Goal: Information Seeking & Learning: Check status

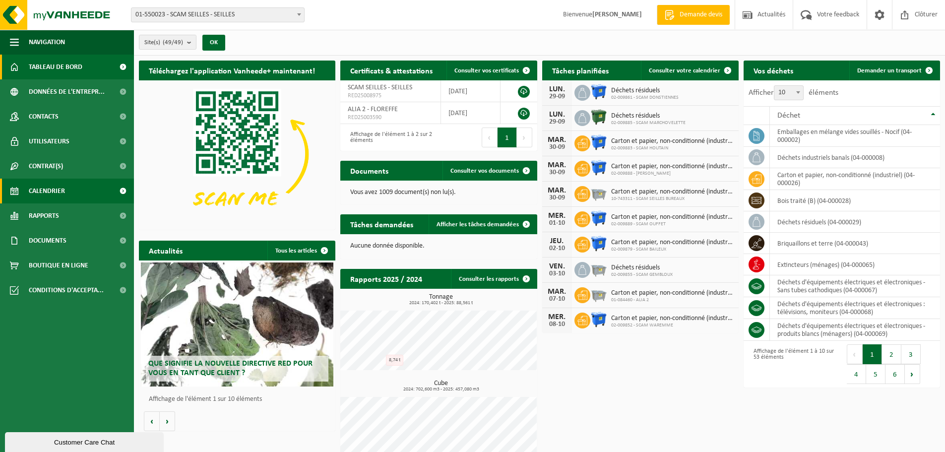
click at [52, 195] on span "Calendrier" at bounding box center [47, 191] width 36 height 25
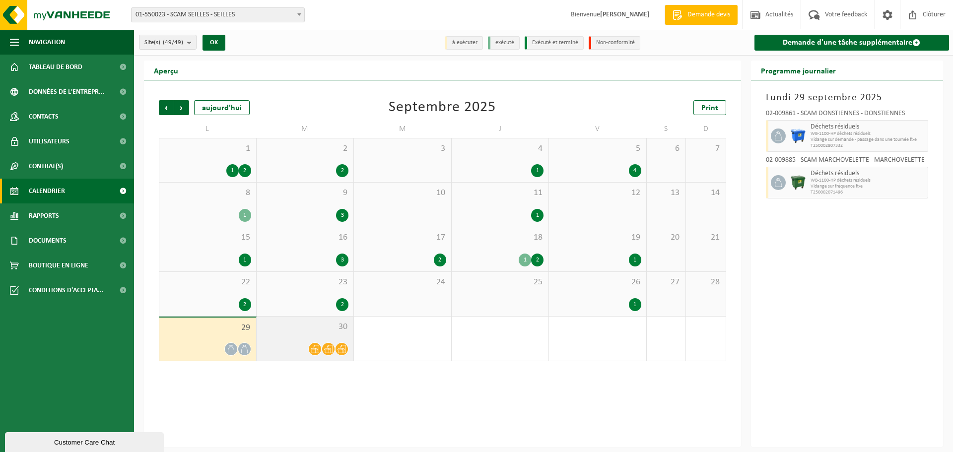
click at [313, 327] on span "30" at bounding box center [304, 327] width 87 height 11
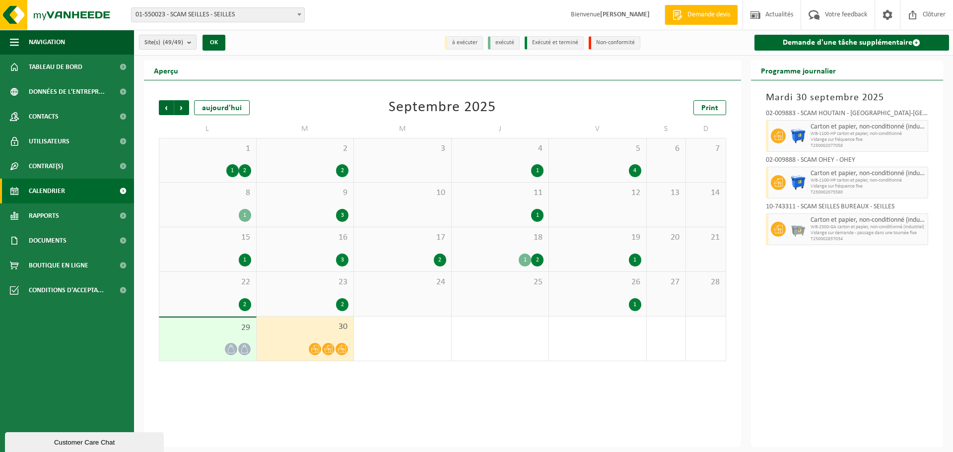
click at [186, 331] on span "29" at bounding box center [207, 328] width 87 height 11
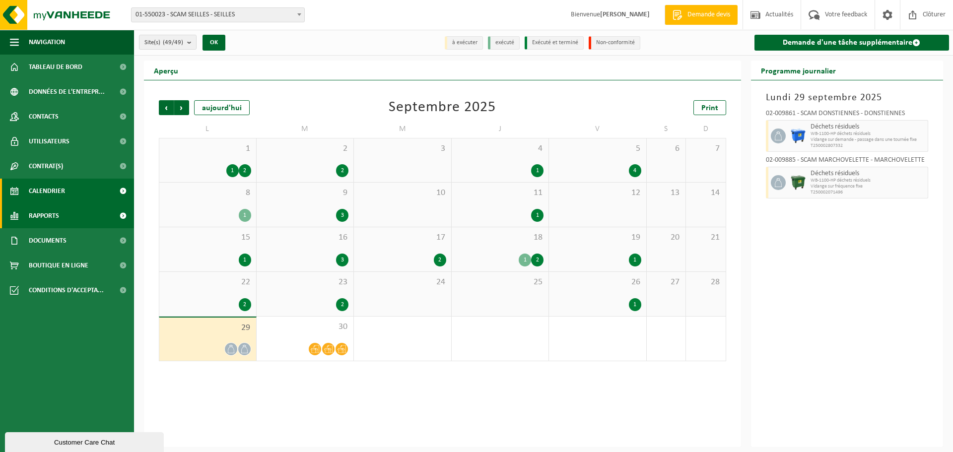
click at [42, 215] on span "Rapports" at bounding box center [44, 215] width 30 height 25
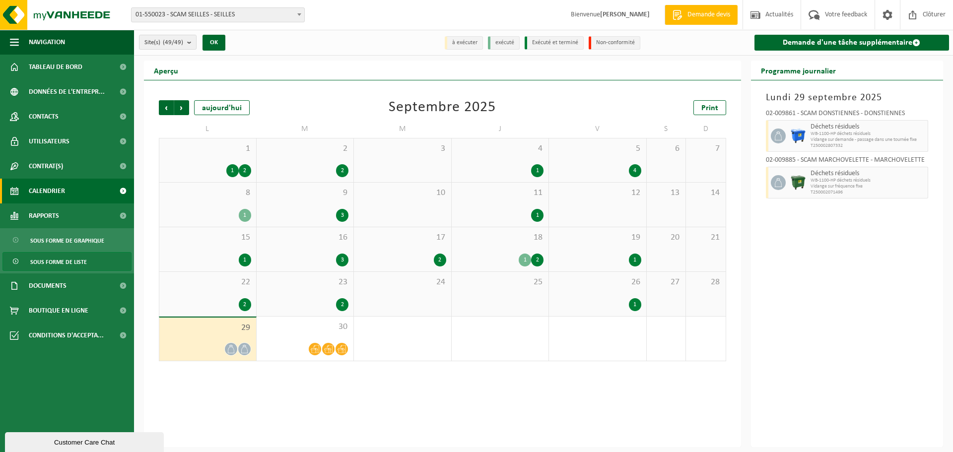
click at [51, 261] on span "Sous forme de liste" at bounding box center [58, 262] width 57 height 19
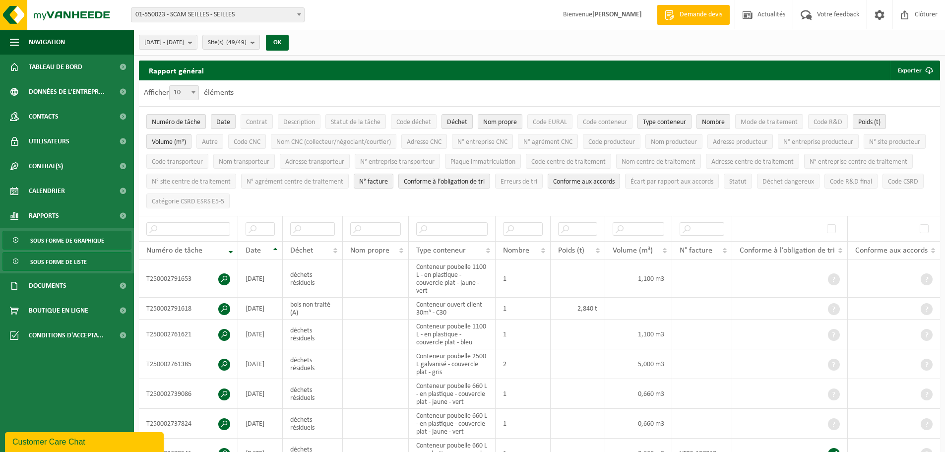
click at [54, 240] on span "Sous forme de graphique" at bounding box center [67, 240] width 74 height 19
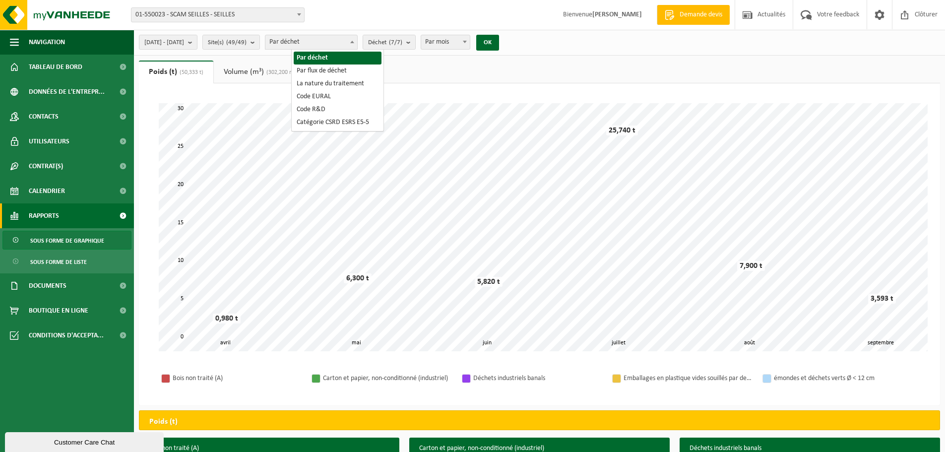
click at [336, 39] on span "Par déchet" at bounding box center [311, 42] width 92 height 14
click at [401, 41] on span "Déchet (7/7)" at bounding box center [385, 42] width 34 height 15
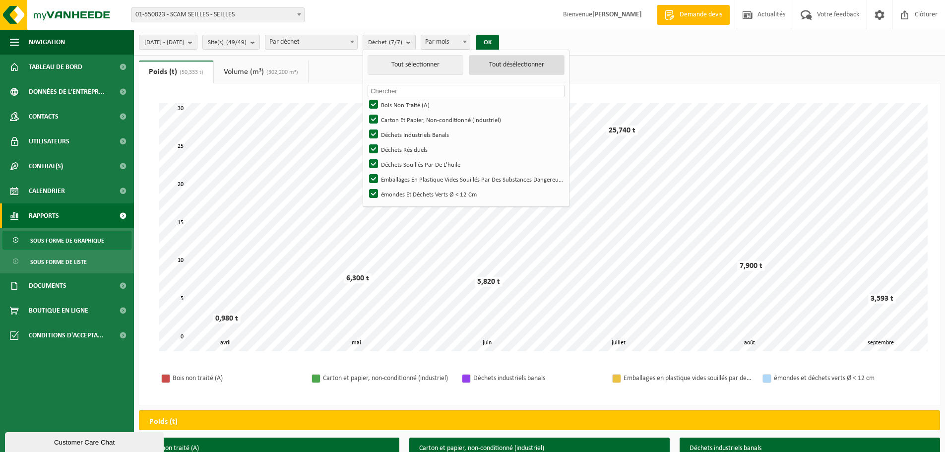
click at [530, 66] on button "Tout désélectionner" at bounding box center [517, 65] width 96 height 20
checkbox input "false"
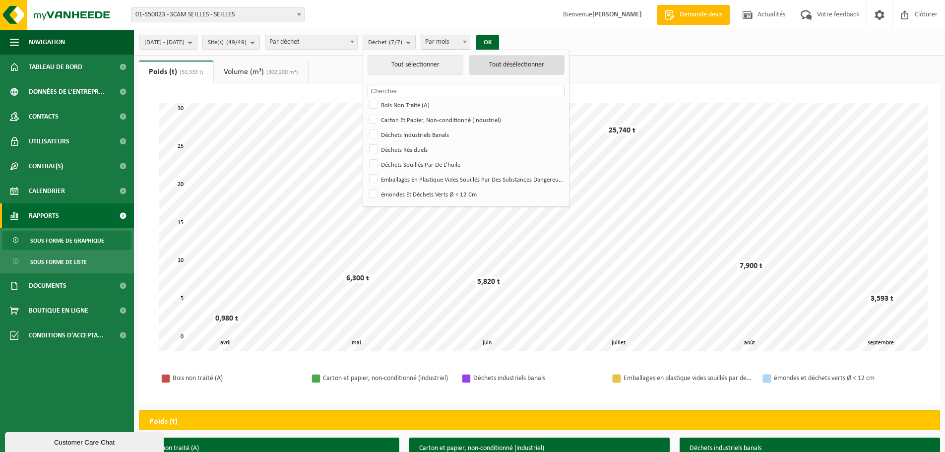
checkbox input "false"
click at [399, 118] on label "Carton Et Papier, Non-conditionné (industriel)" at bounding box center [465, 119] width 197 height 15
click at [366, 112] on input "Carton Et Papier, Non-conditionné (industriel)" at bounding box center [365, 112] width 0 height 0
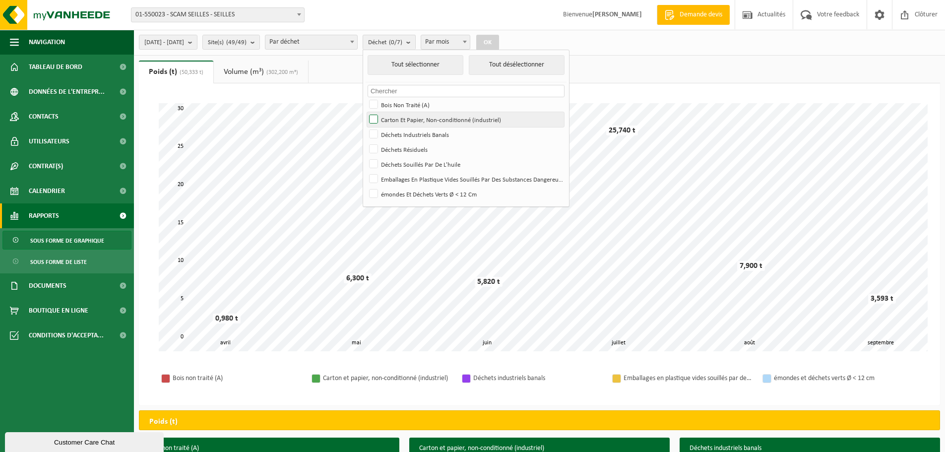
checkbox input "true"
click at [499, 40] on button "OK" at bounding box center [487, 43] width 23 height 16
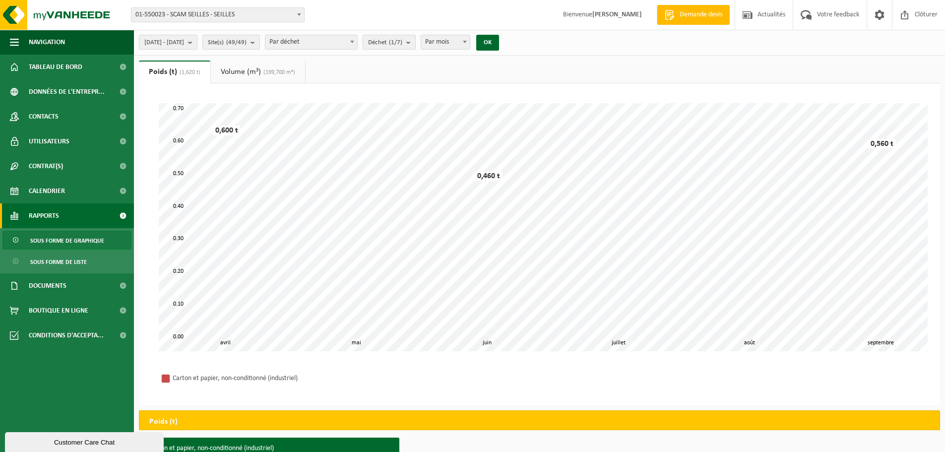
click at [260, 41] on button "Site(s) (49/49)" at bounding box center [231, 42] width 58 height 15
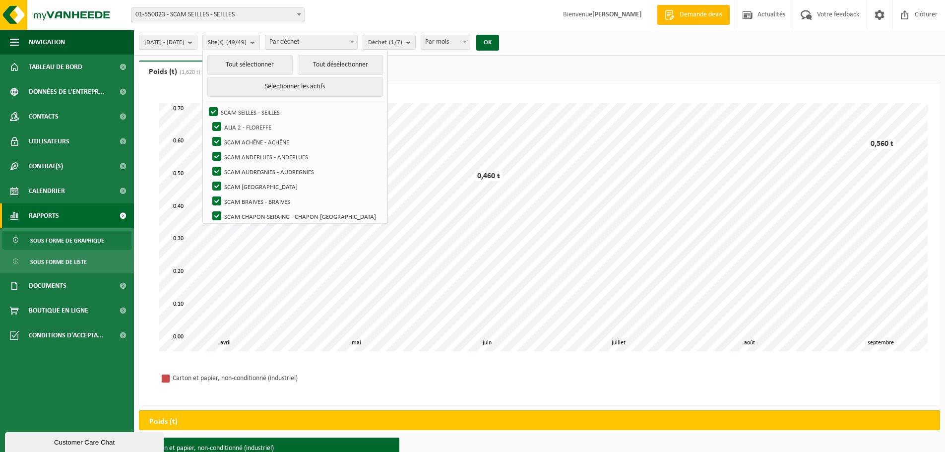
click at [259, 40] on b "submit" at bounding box center [255, 42] width 9 height 14
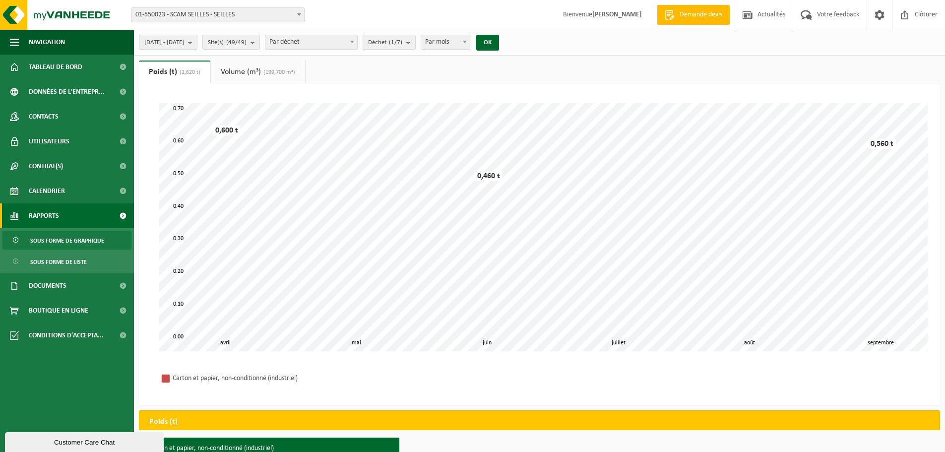
click at [184, 39] on span "2025-04-01 - 2025-09-29" at bounding box center [164, 42] width 40 height 15
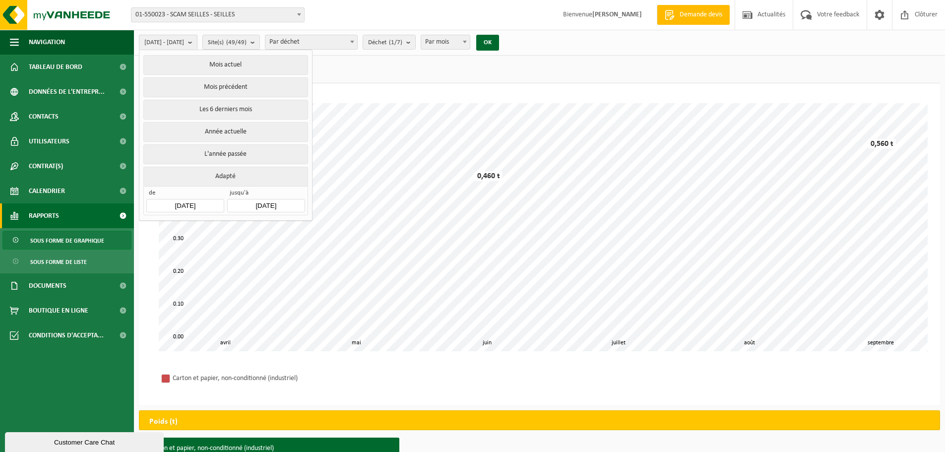
click at [184, 39] on span "2025-04-01 - 2025-09-29" at bounding box center [164, 42] width 40 height 15
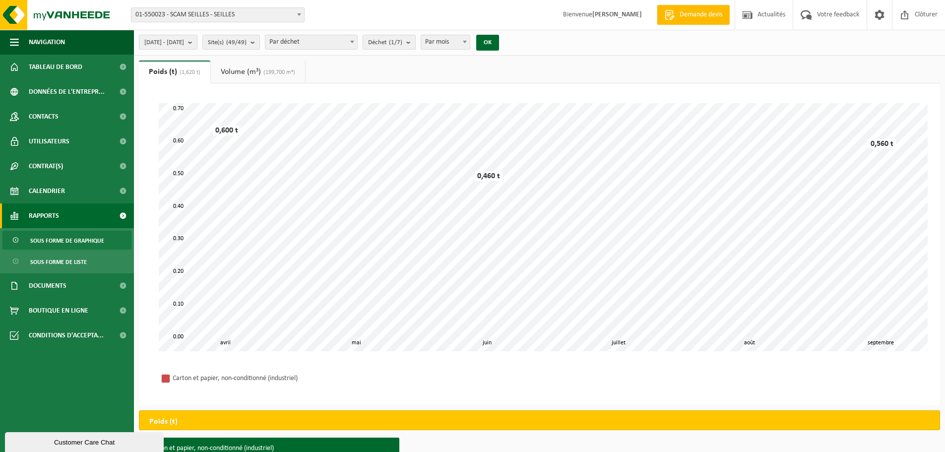
click at [242, 73] on link "Volume (m³) (199,700 m³)" at bounding box center [258, 72] width 94 height 23
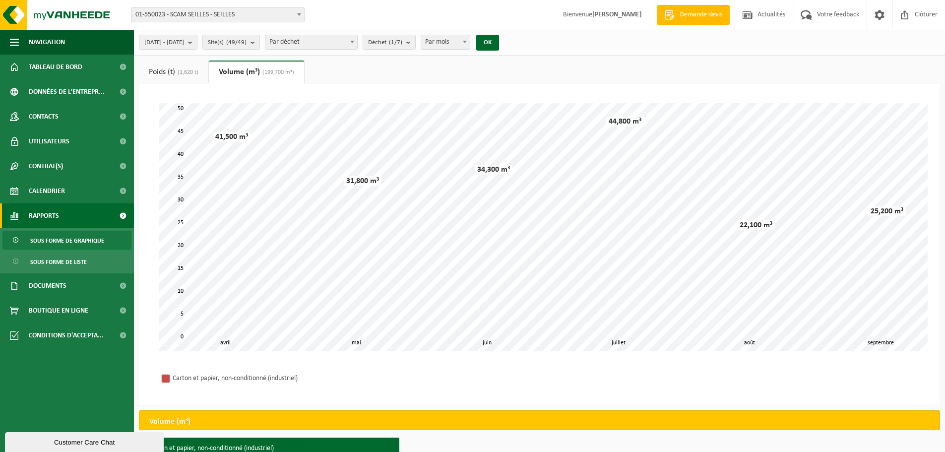
click at [189, 76] on link "Poids (t) (1,620 t)" at bounding box center [173, 72] width 69 height 23
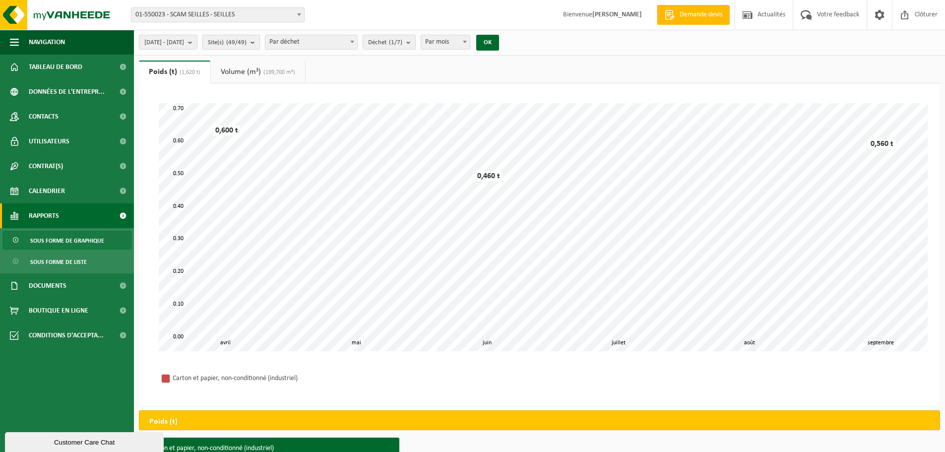
click at [247, 42] on count "(49/49)" at bounding box center [236, 42] width 20 height 6
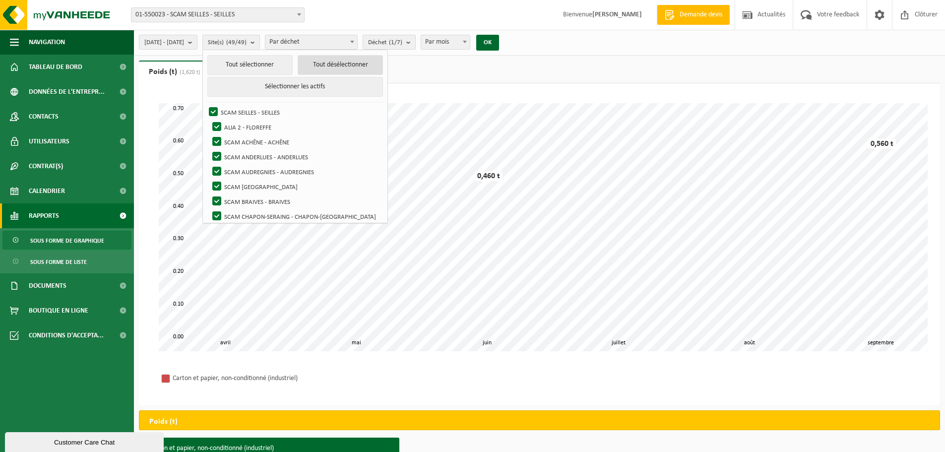
click at [321, 69] on button "Tout désélectionner" at bounding box center [340, 65] width 85 height 20
checkbox input "false"
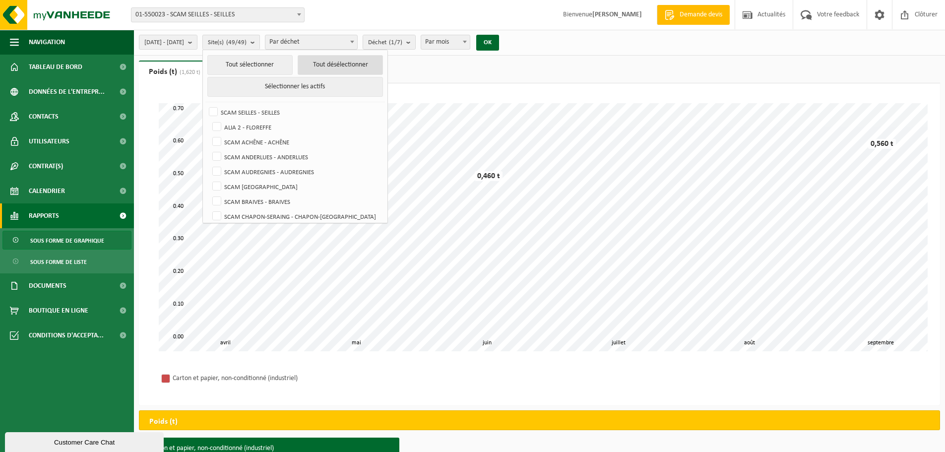
checkbox input "false"
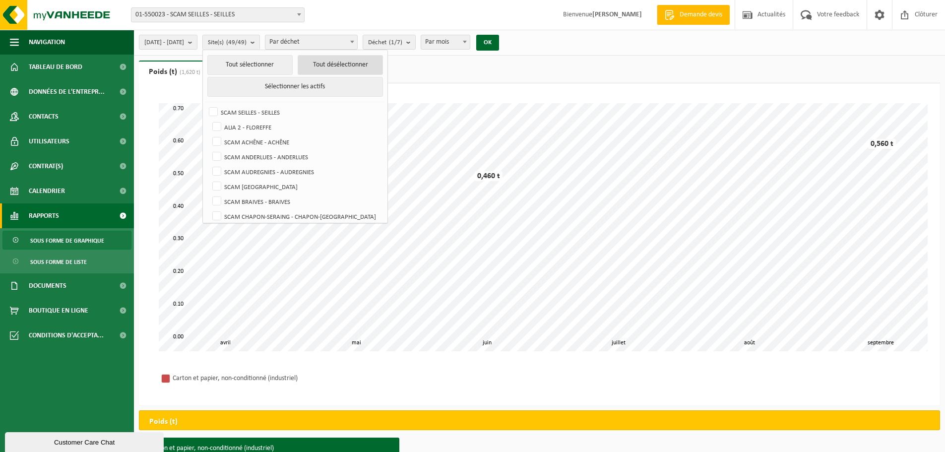
checkbox input "false"
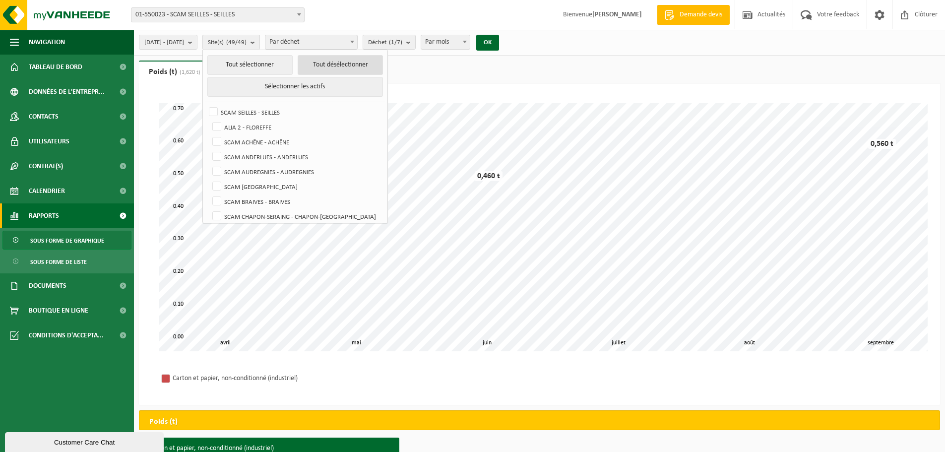
checkbox input "false"
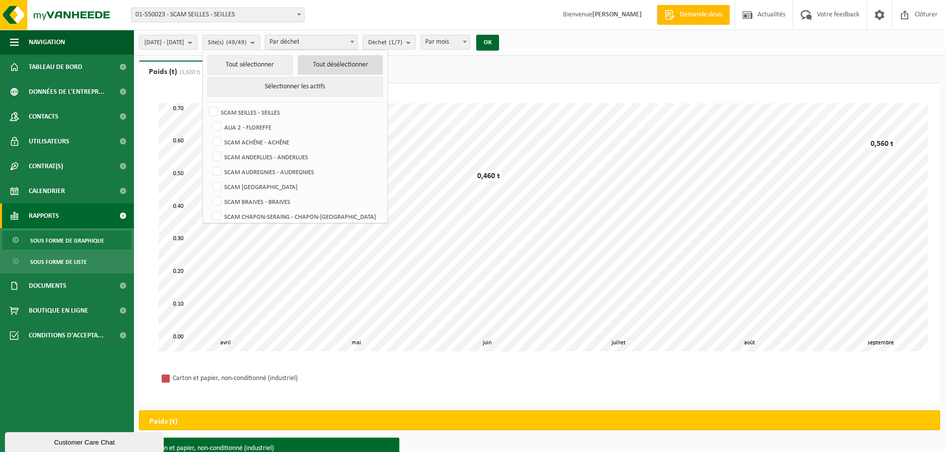
checkbox input "false"
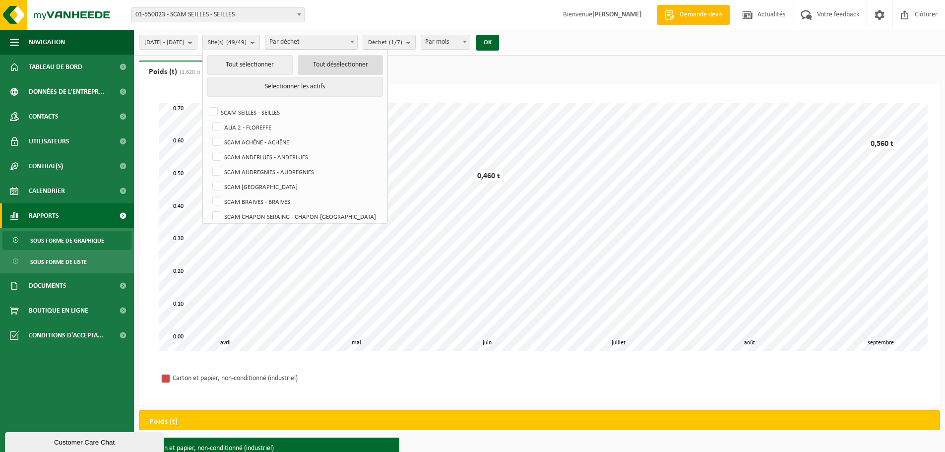
checkbox input "false"
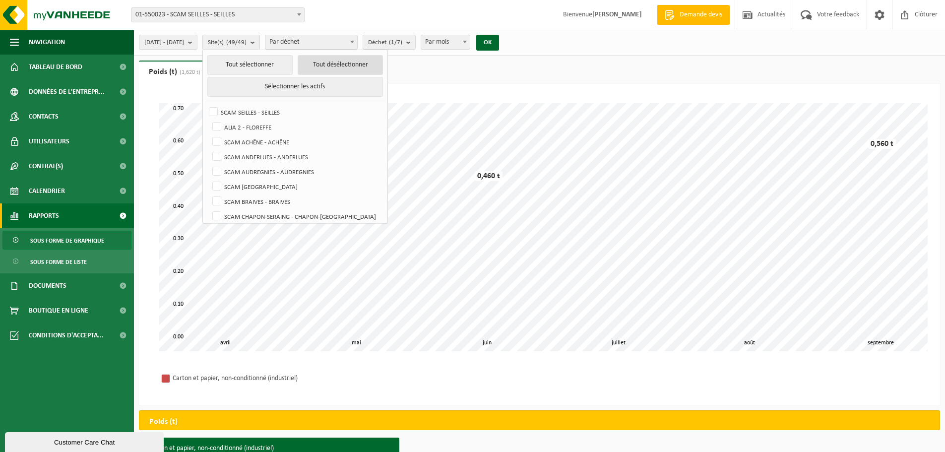
checkbox input "false"
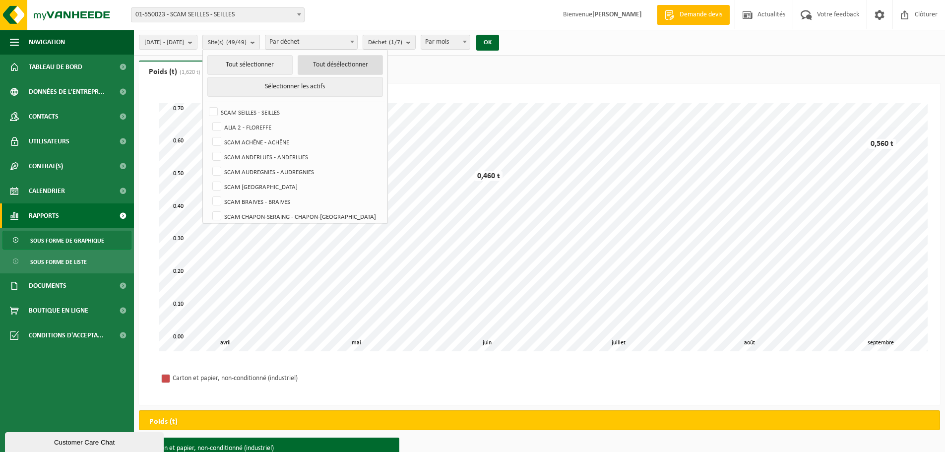
checkbox input "false"
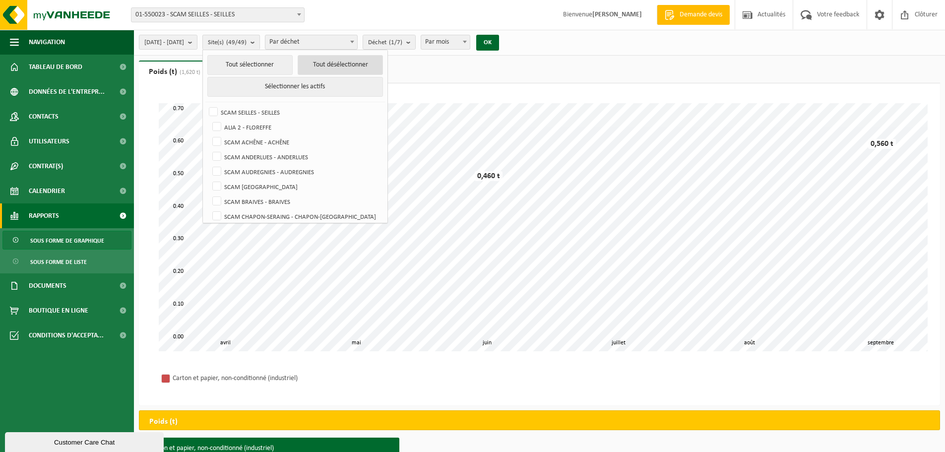
checkbox input "false"
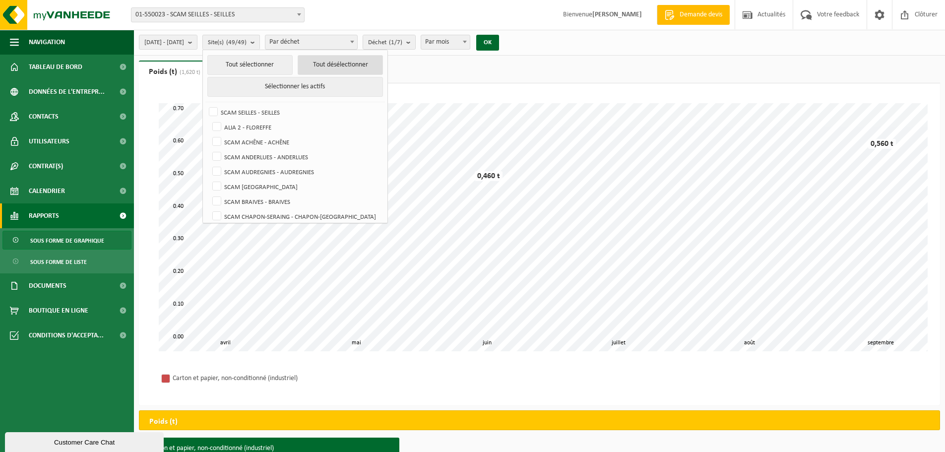
checkbox input "false"
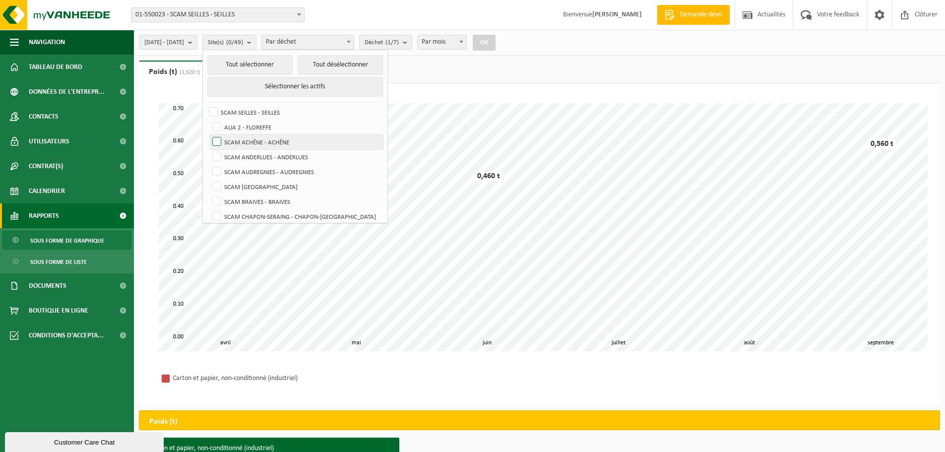
click at [242, 141] on label "SCAM ACHÊNE - ACHÊNE" at bounding box center [296, 141] width 173 height 15
click at [209, 134] on input "SCAM ACHÊNE - ACHÊNE" at bounding box center [208, 134] width 0 height 0
checkbox input "true"
click at [496, 41] on button "OK" at bounding box center [484, 43] width 23 height 16
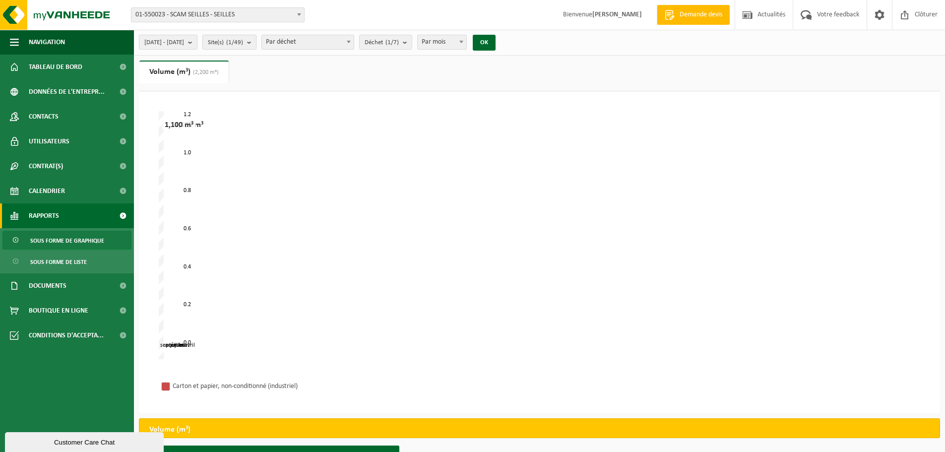
click at [257, 46] on button "Site(s) (1/49)" at bounding box center [229, 42] width 54 height 15
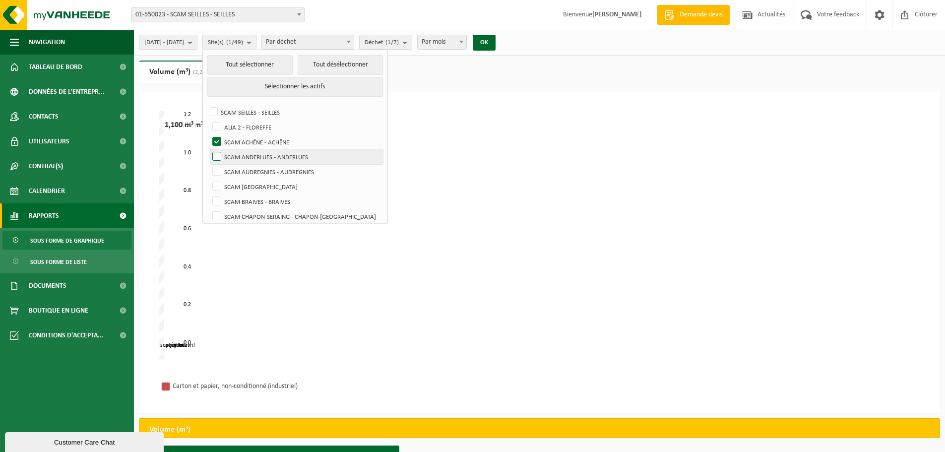
click at [246, 153] on label "SCAM ANDERLUES - ANDERLUES" at bounding box center [296, 156] width 173 height 15
click at [209, 149] on input "SCAM ANDERLUES - ANDERLUES" at bounding box center [208, 149] width 0 height 0
checkbox input "true"
click at [243, 140] on label "SCAM ACHÊNE - ACHÊNE" at bounding box center [296, 141] width 173 height 15
click at [209, 134] on input "SCAM ACHÊNE - ACHÊNE" at bounding box center [208, 134] width 0 height 0
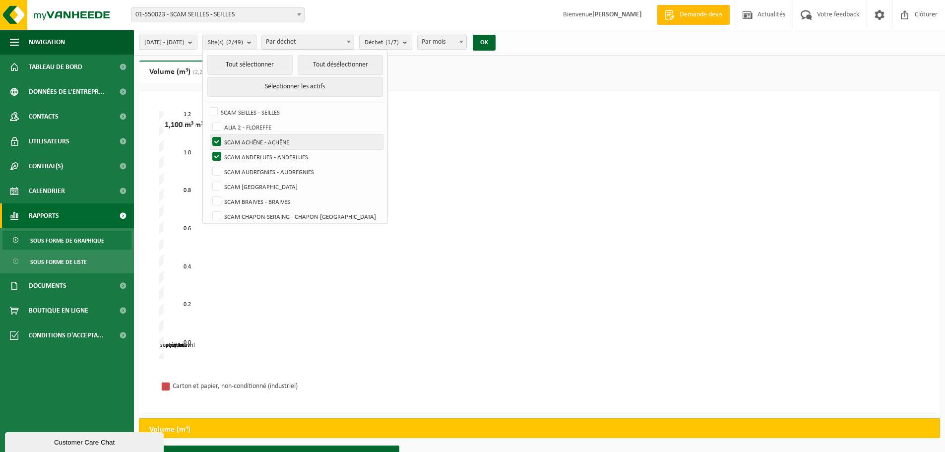
checkbox input "false"
click at [496, 37] on button "OK" at bounding box center [484, 43] width 23 height 16
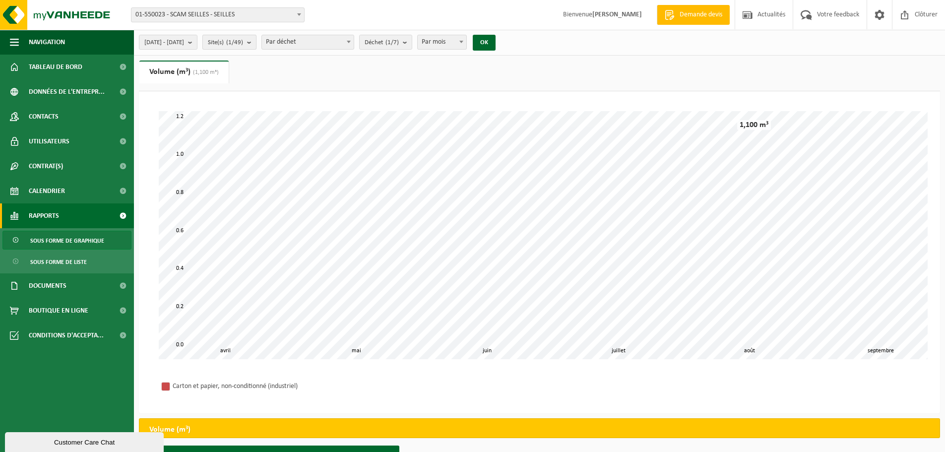
click at [243, 47] on span "Site(s) (1/49)" at bounding box center [225, 42] width 35 height 15
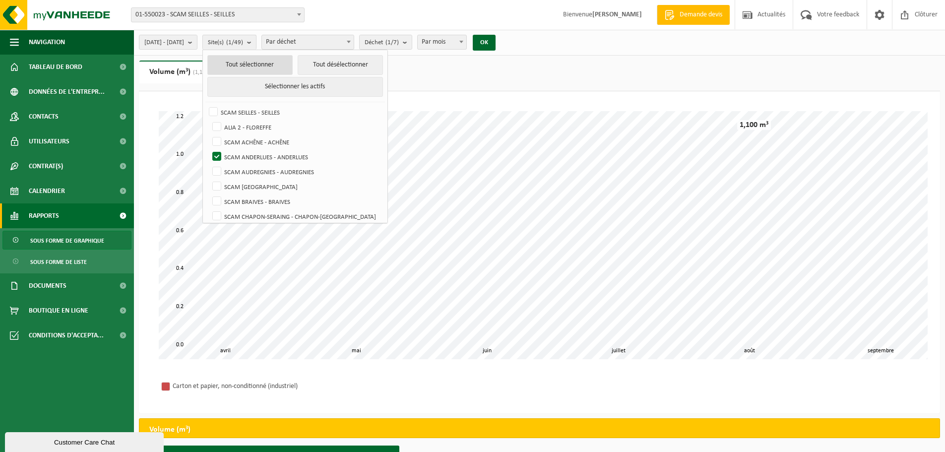
click at [291, 69] on button "Tout sélectionner" at bounding box center [249, 65] width 85 height 20
checkbox input "true"
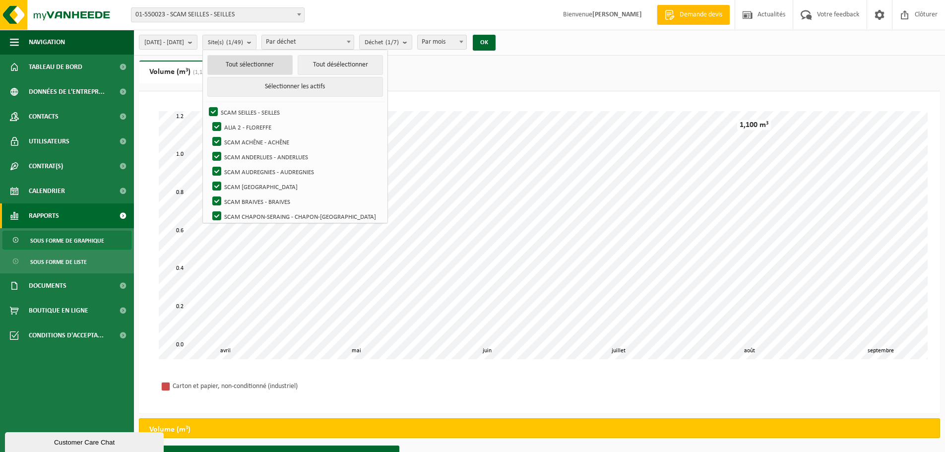
checkbox input "true"
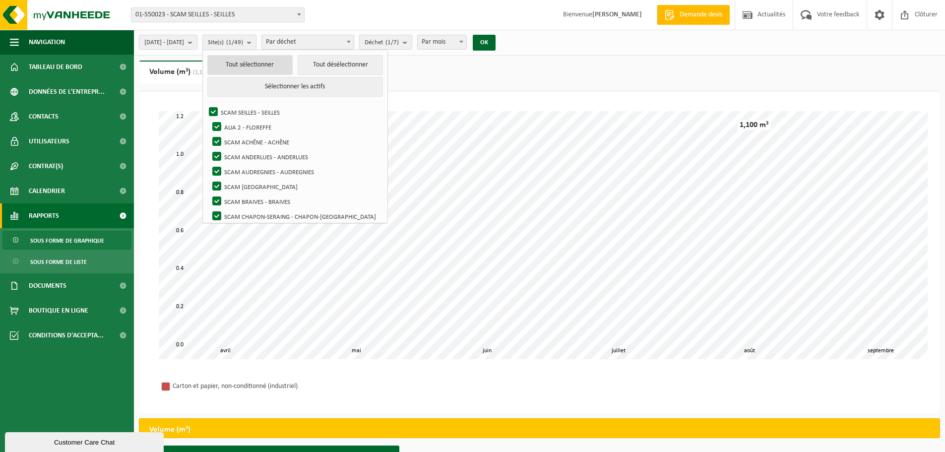
checkbox input "true"
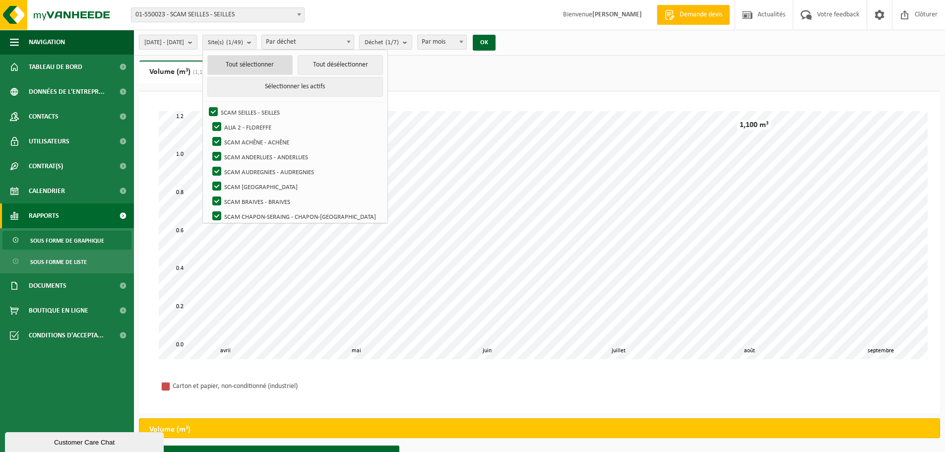
checkbox input "true"
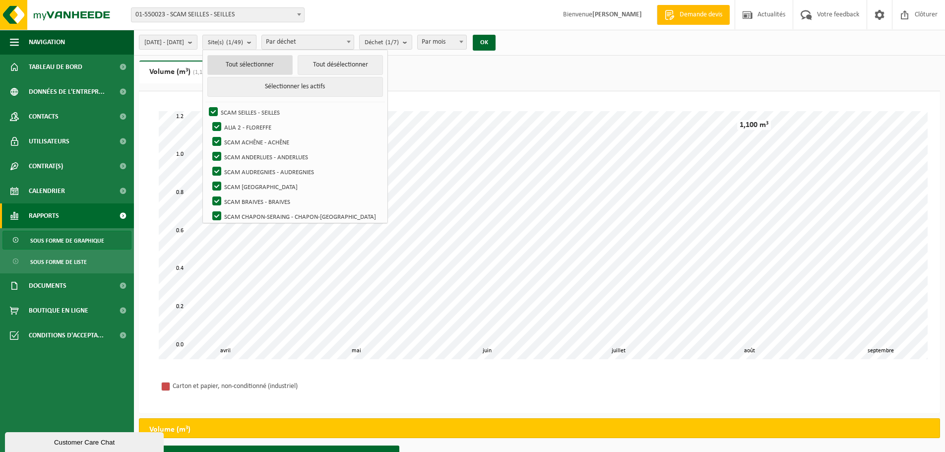
checkbox input "true"
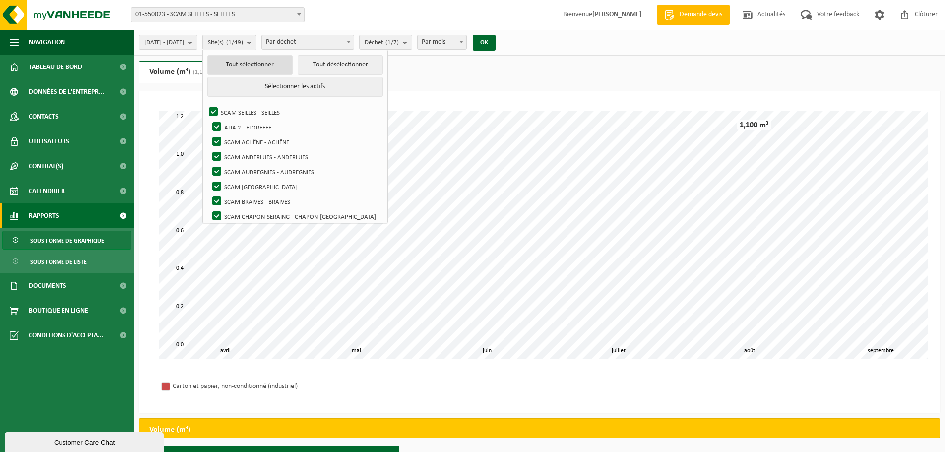
checkbox input "true"
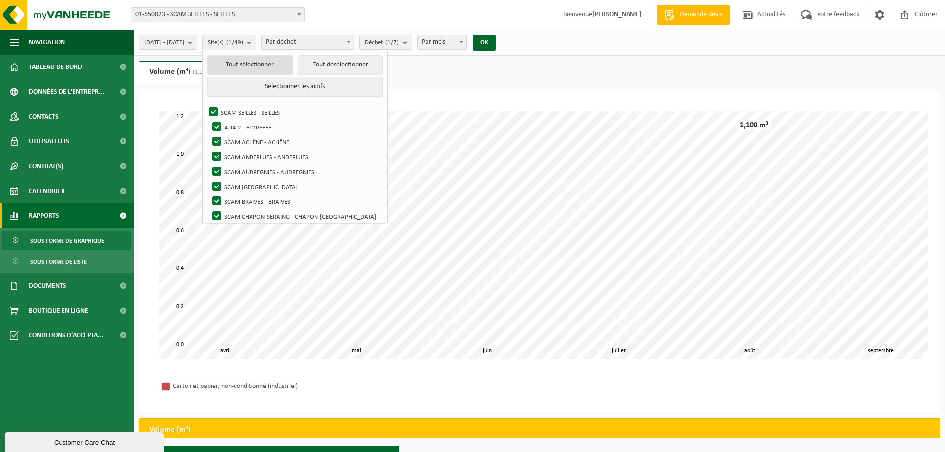
checkbox input "true"
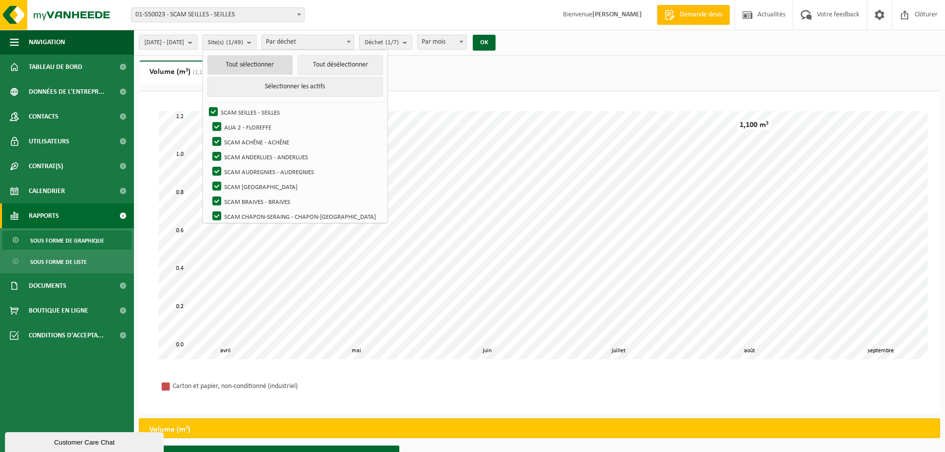
checkbox input "true"
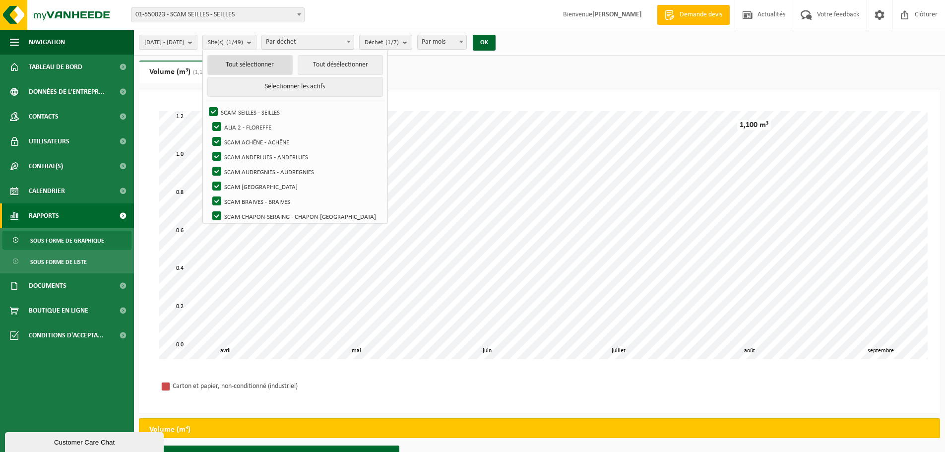
checkbox input "true"
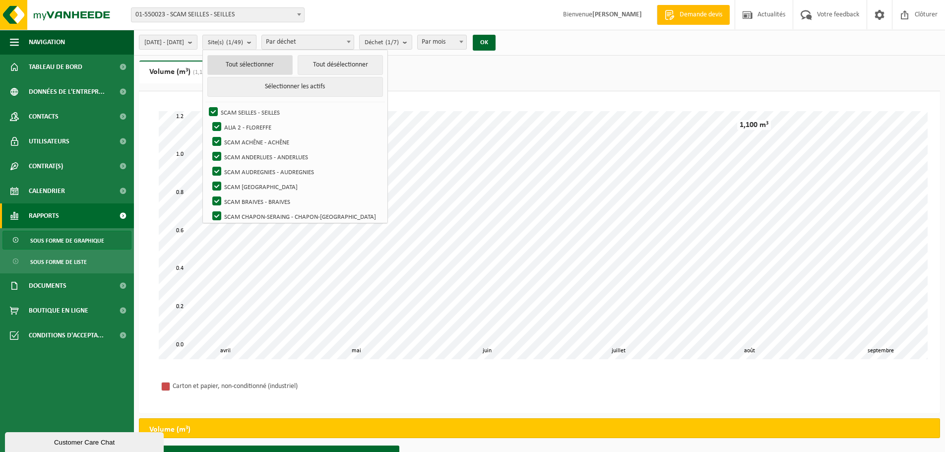
checkbox input "true"
click at [499, 49] on button "OK" at bounding box center [487, 43] width 23 height 16
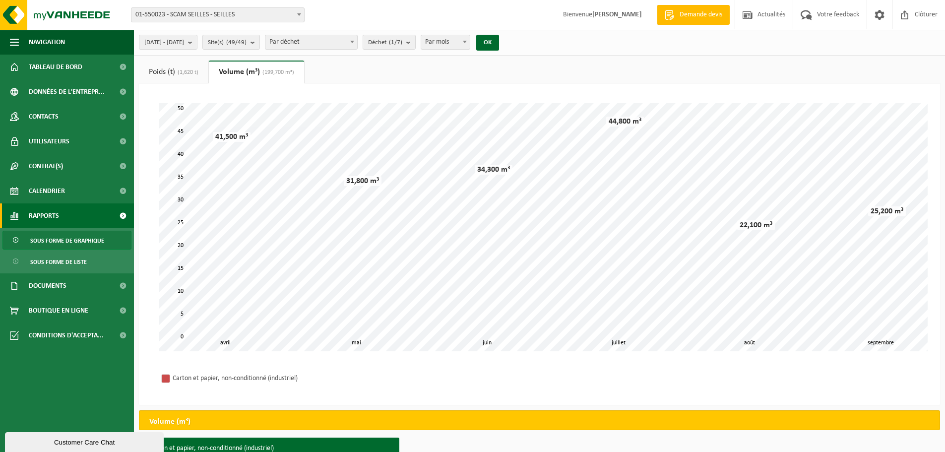
click at [481, 73] on ul "Poids (t) (1,620 t) Volume (m³) (199,700 m³)" at bounding box center [539, 72] width 801 height 23
click at [177, 68] on link "Poids (t) (1,620 t)" at bounding box center [173, 72] width 69 height 23
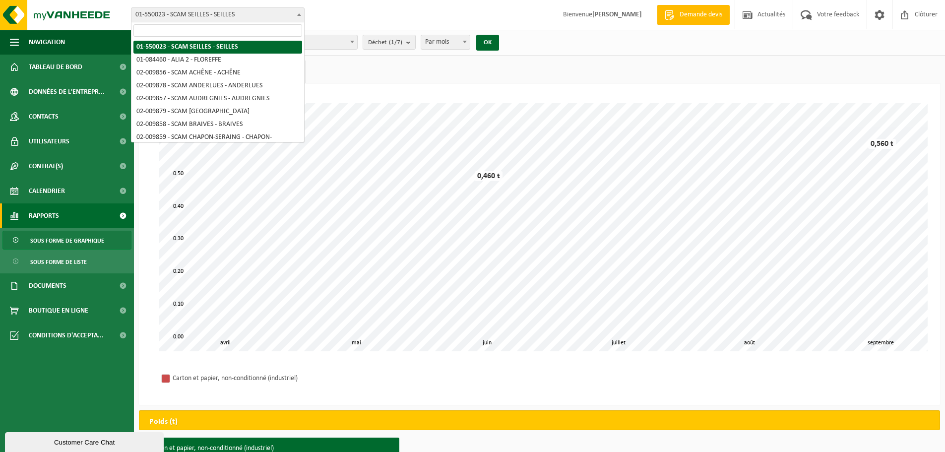
click at [268, 19] on span "01-550023 - SCAM SEILLES - SEILLES" at bounding box center [217, 15] width 173 height 14
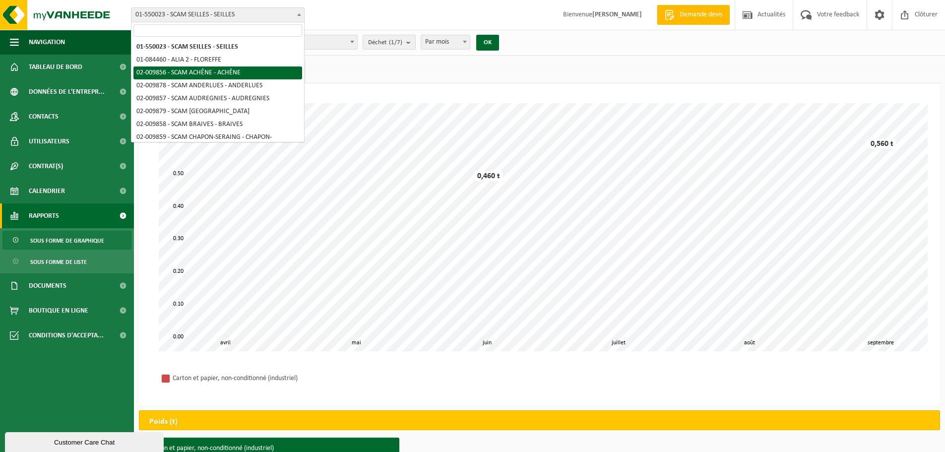
select select "1902"
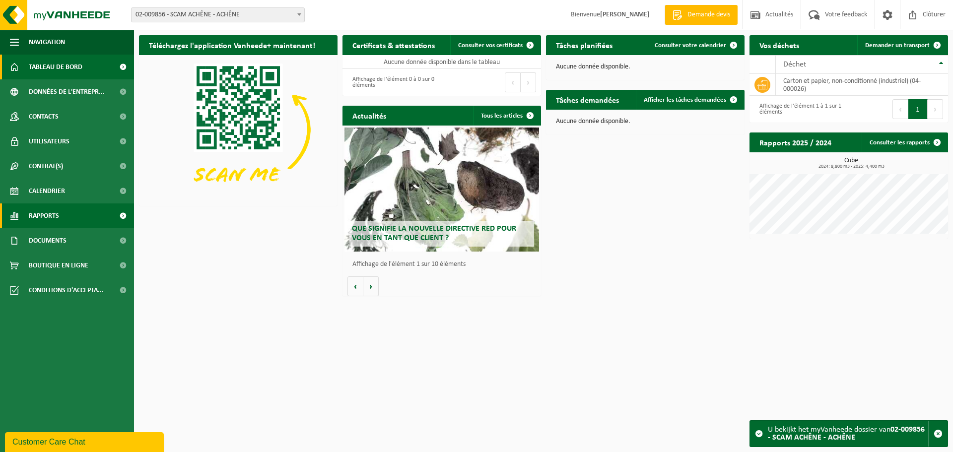
click at [72, 211] on link "Rapports" at bounding box center [67, 215] width 134 height 25
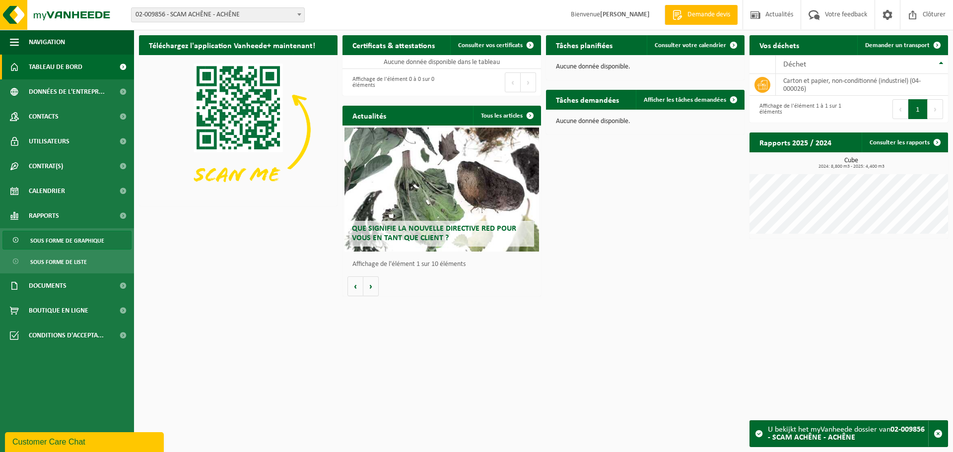
click at [64, 243] on span "Sous forme de graphique" at bounding box center [67, 240] width 74 height 19
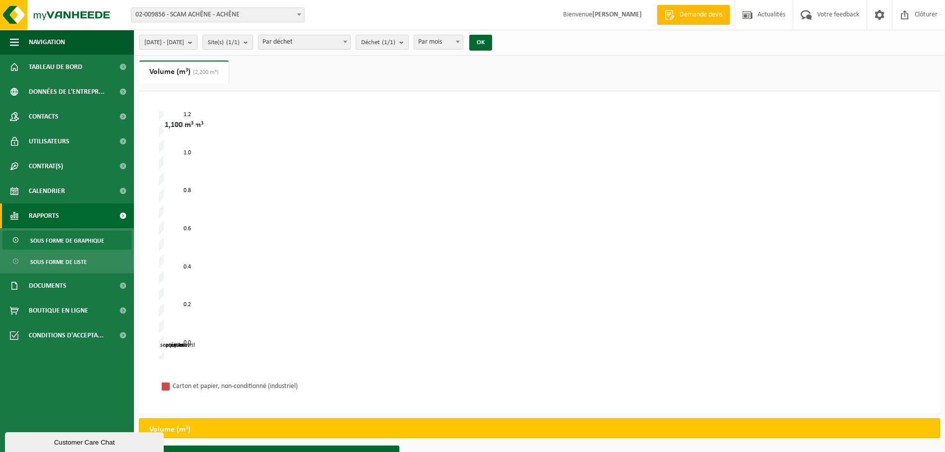
click at [263, 17] on span "02-009856 - SCAM ACHÊNE - ACHÊNE" at bounding box center [217, 15] width 173 height 14
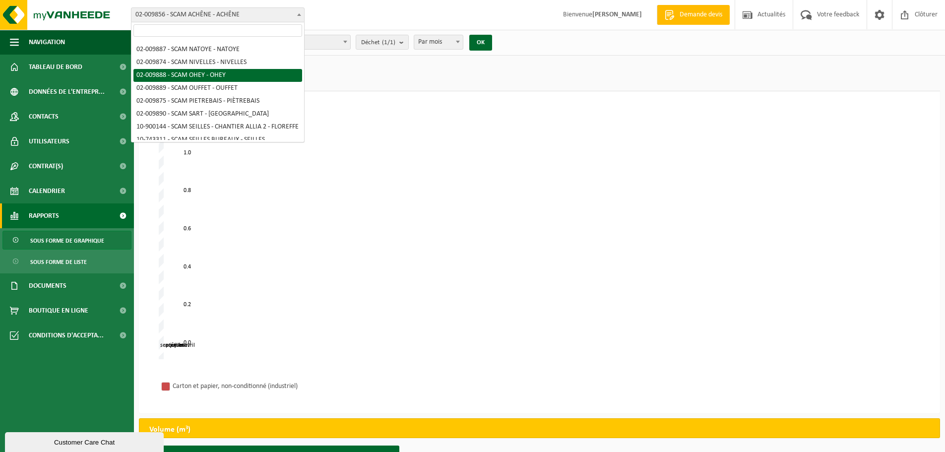
scroll to position [482, 0]
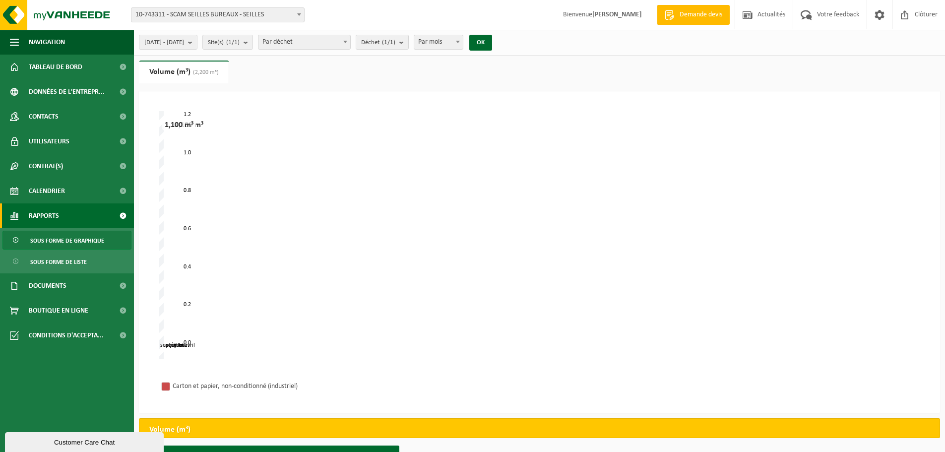
select select "4774"
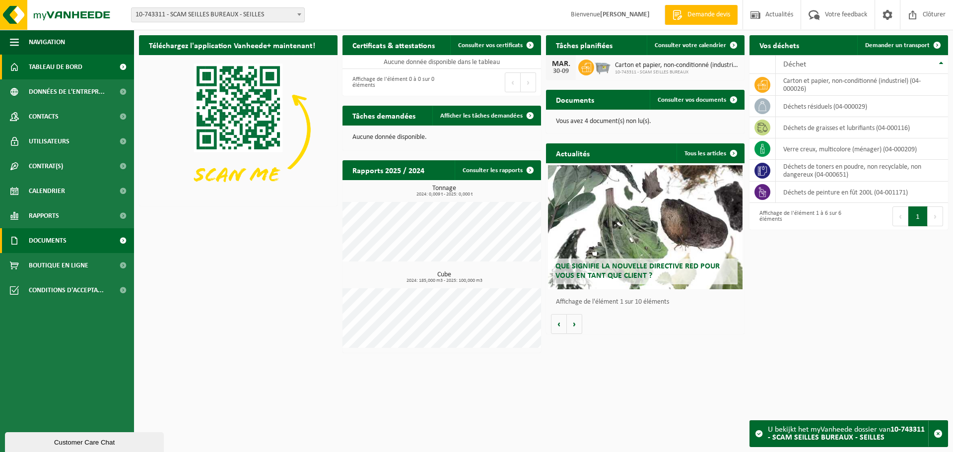
click at [60, 242] on span "Documents" at bounding box center [48, 240] width 38 height 25
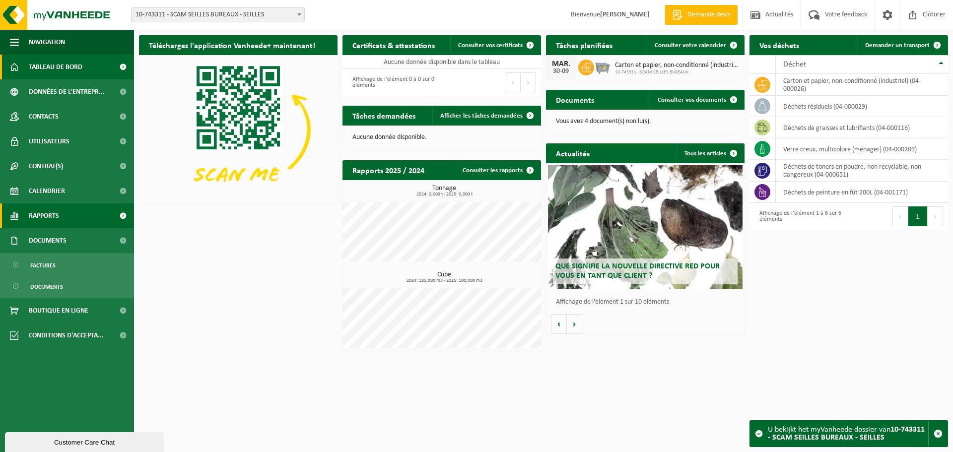
click at [73, 217] on link "Rapports" at bounding box center [67, 215] width 134 height 25
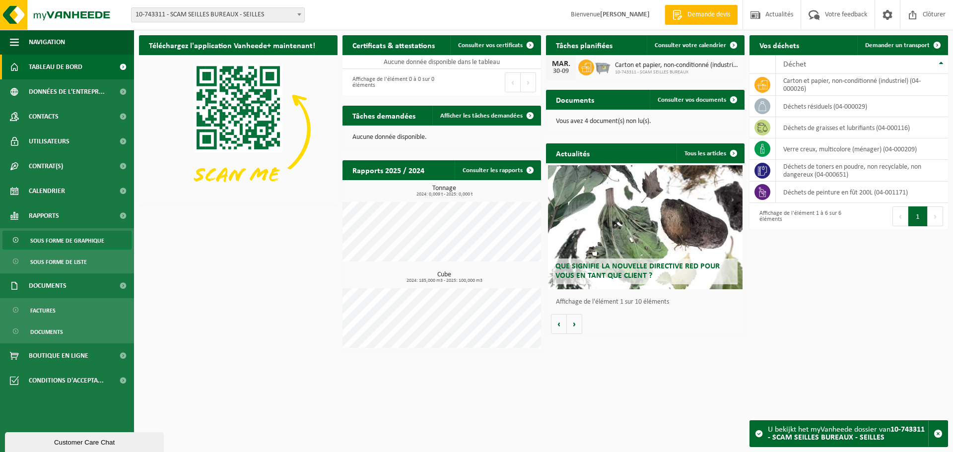
click at [72, 240] on span "Sous forme de graphique" at bounding box center [67, 240] width 74 height 19
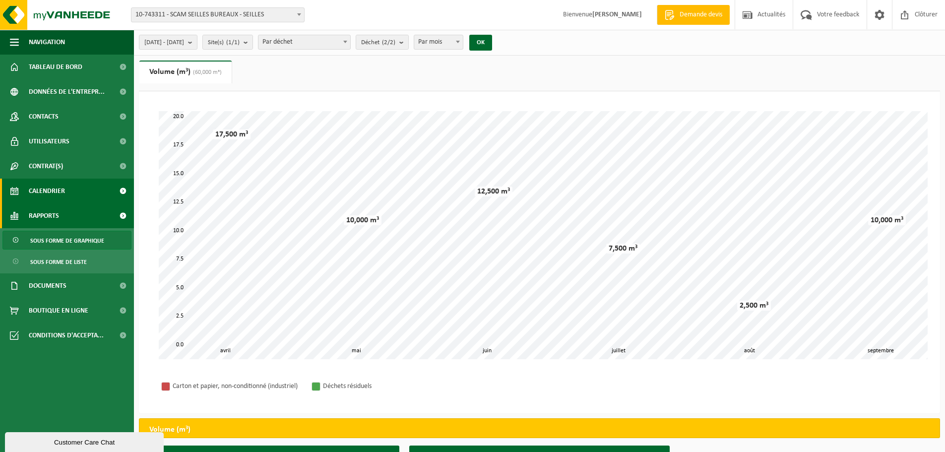
click at [88, 194] on link "Calendrier" at bounding box center [67, 191] width 134 height 25
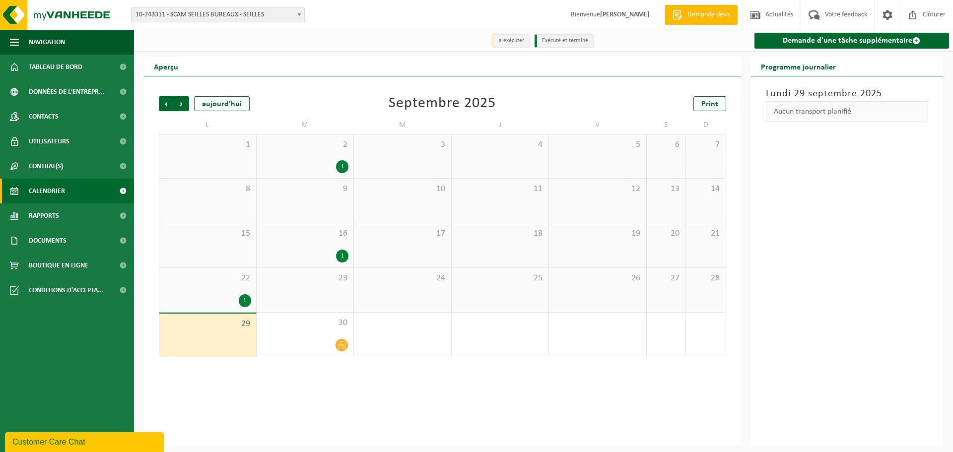
click at [262, 14] on span "10-743311 - SCAM SEILLES BUREAUX - SEILLES" at bounding box center [217, 15] width 173 height 14
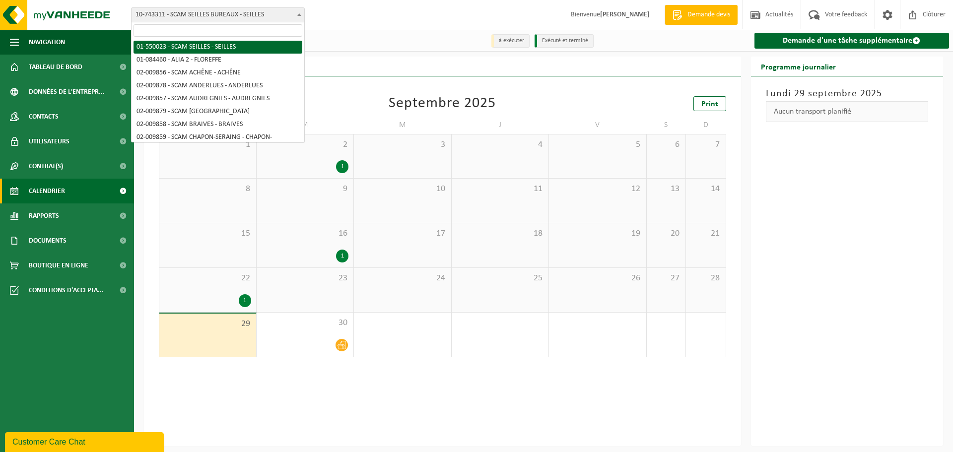
click at [247, 37] on span at bounding box center [217, 30] width 173 height 16
select select "953"
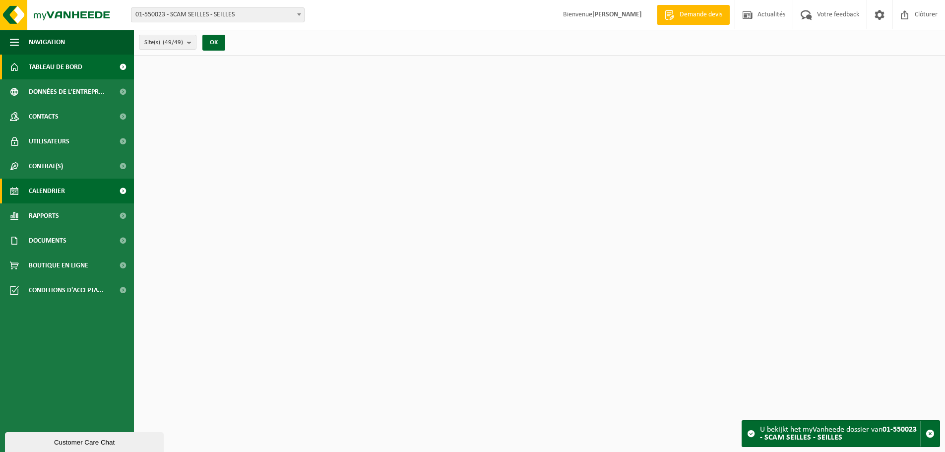
click at [60, 194] on span "Calendrier" at bounding box center [47, 191] width 36 height 25
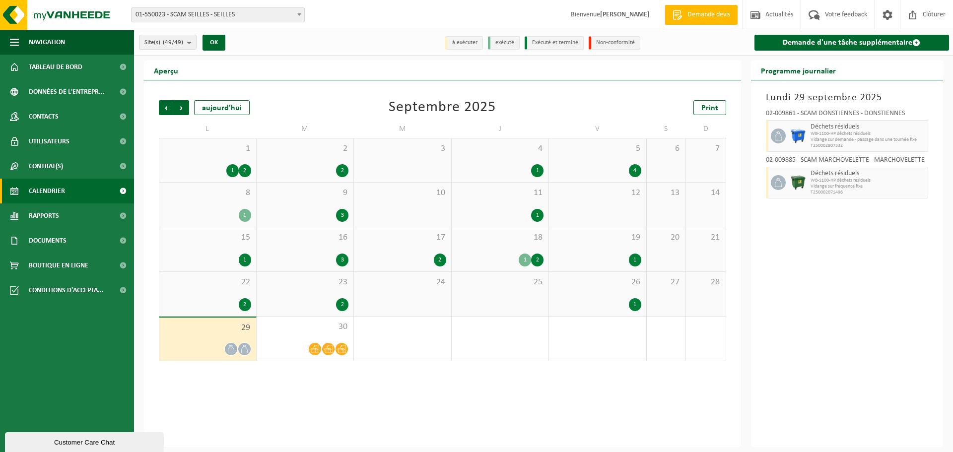
click at [636, 294] on div "26 1" at bounding box center [597, 294] width 97 height 44
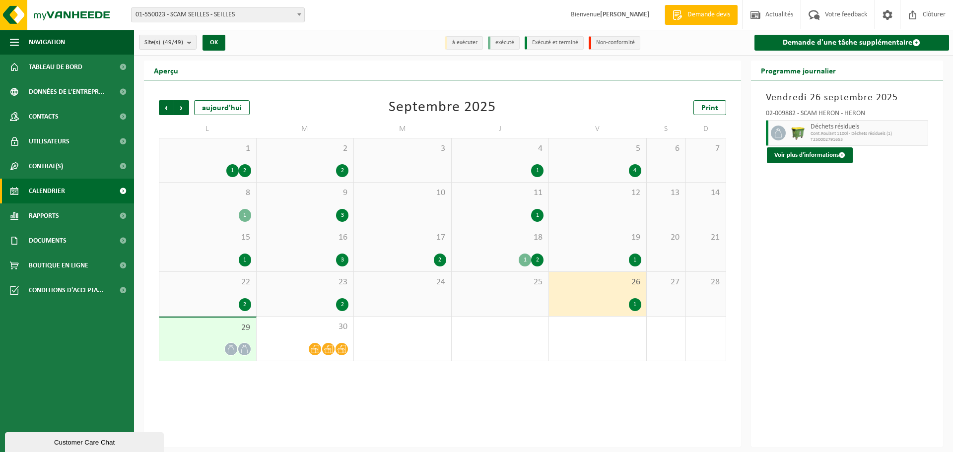
click at [616, 296] on div "26 1" at bounding box center [597, 294] width 97 height 44
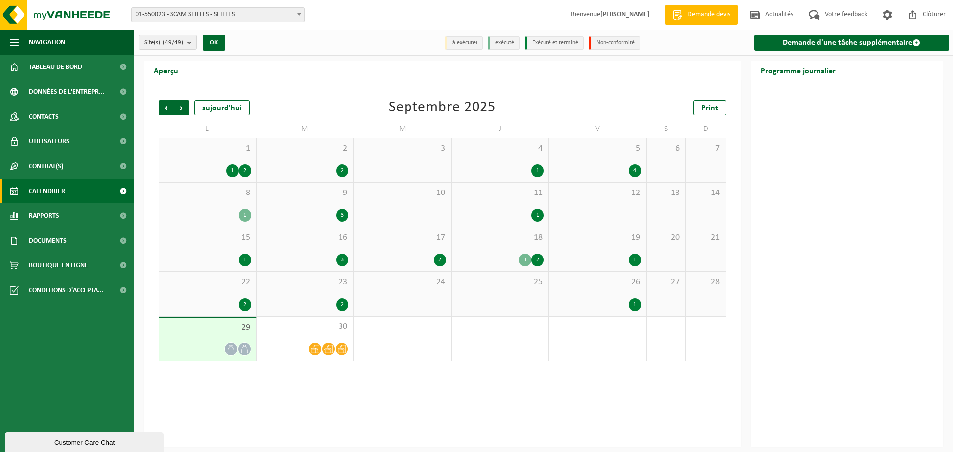
click at [606, 297] on div "26 1" at bounding box center [597, 294] width 97 height 44
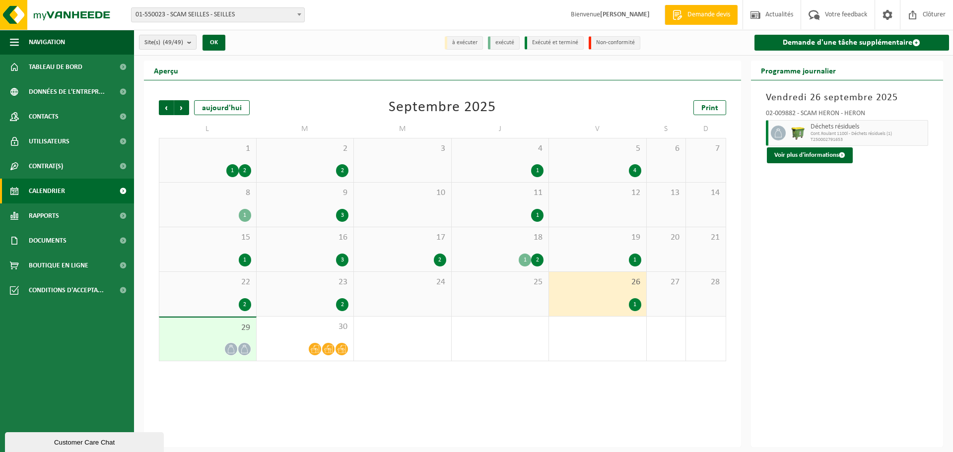
click at [300, 301] on div "2" at bounding box center [304, 304] width 87 height 13
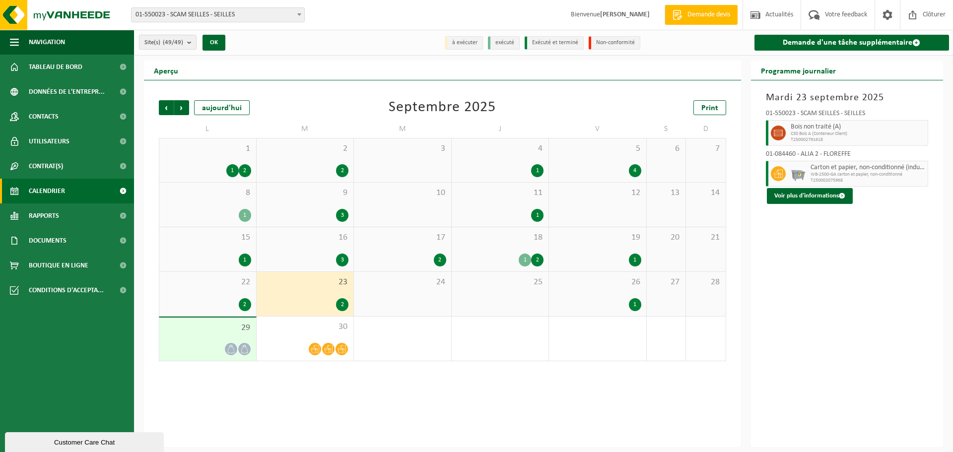
click at [215, 302] on div "2" at bounding box center [207, 304] width 87 height 13
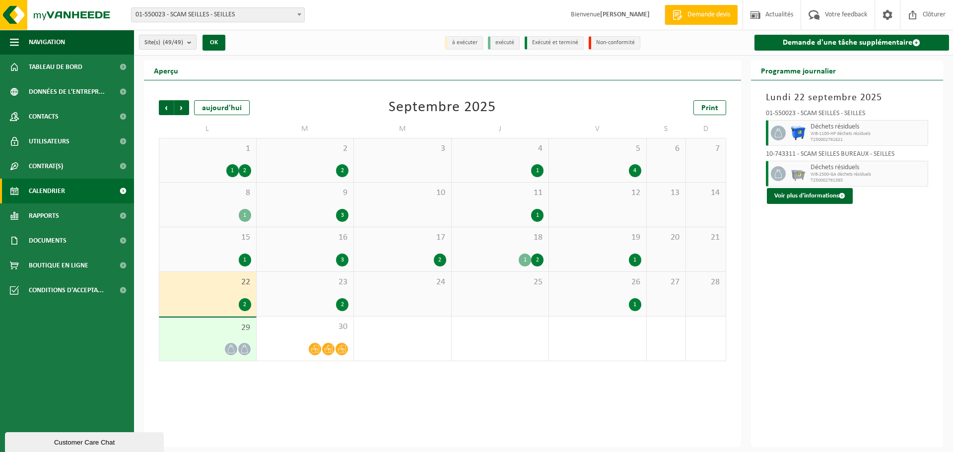
click at [584, 257] on div "1" at bounding box center [597, 260] width 87 height 13
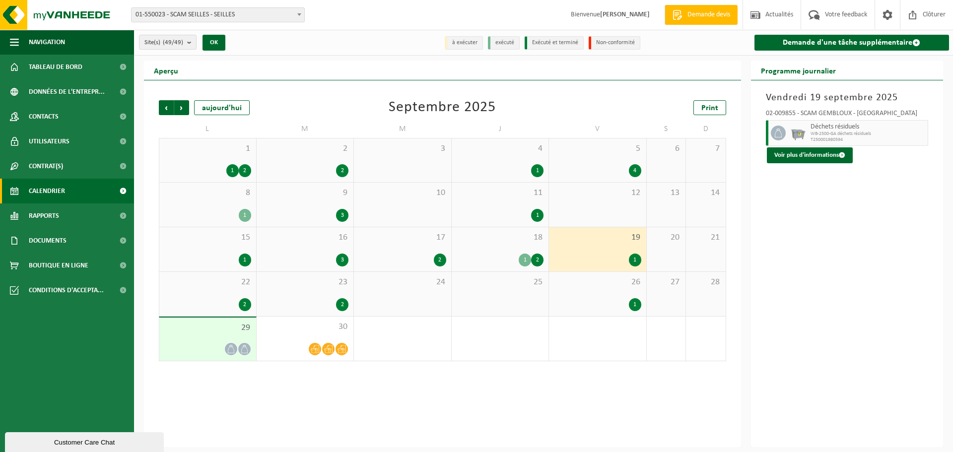
click at [481, 255] on div "1 2" at bounding box center [499, 260] width 87 height 13
